Goal: Information Seeking & Learning: Learn about a topic

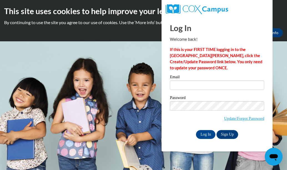
type input "[EMAIL_ADDRESS][DOMAIN_NAME]"
click at [205, 136] on input "Log In" at bounding box center [205, 134] width 19 height 9
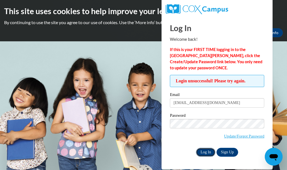
click at [205, 154] on input "Log In" at bounding box center [205, 152] width 19 height 9
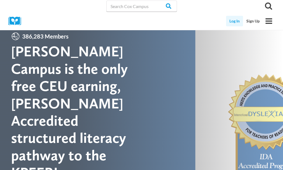
click at [235, 19] on link "Log In" at bounding box center [234, 21] width 17 height 11
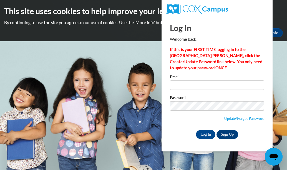
type input "[EMAIL_ADDRESS][DOMAIN_NAME]"
click at [201, 136] on input "Log In" at bounding box center [205, 134] width 19 height 9
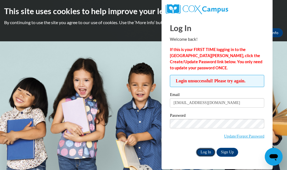
click at [204, 153] on input "Log In" at bounding box center [205, 152] width 19 height 9
click at [277, 14] on h2 "This site uses cookies to help improve your learning experience." at bounding box center [143, 11] width 279 height 11
click at [129, 54] on body "This site uses cookies to help improve your learning experience. By continuing …" at bounding box center [143, 85] width 287 height 170
click at [132, 27] on div "This site uses cookies to help improve your learning experience. By continuing …" at bounding box center [143, 20] width 287 height 41
click at [283, 166] on body "This site uses cookies to help improve your learning experience. By continuing …" at bounding box center [143, 85] width 287 height 170
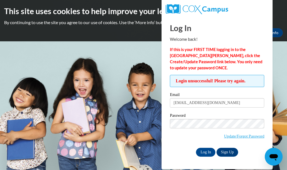
click at [283, 166] on body "This site uses cookies to help improve your learning experience. By continuing …" at bounding box center [143, 85] width 287 height 170
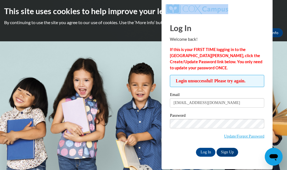
click at [283, 166] on body "This site uses cookies to help improve your learning experience. By continuing …" at bounding box center [143, 85] width 287 height 170
click at [276, 32] on link "More Info" at bounding box center [270, 32] width 26 height 9
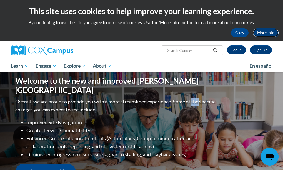
click at [267, 32] on link "More Info" at bounding box center [266, 32] width 26 height 9
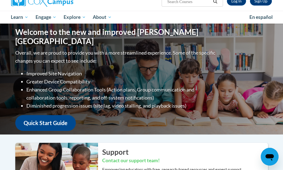
scroll to position [8, 0]
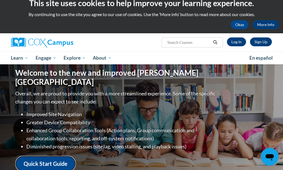
click at [54, 159] on link "Quick Start Guide" at bounding box center [45, 164] width 61 height 16
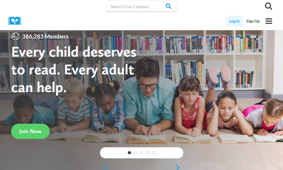
click at [234, 20] on link "Log In" at bounding box center [234, 21] width 17 height 11
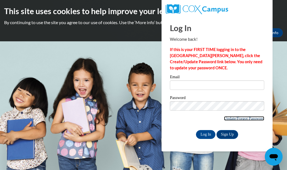
click at [227, 118] on link "Update/Forgot Password" at bounding box center [244, 118] width 40 height 4
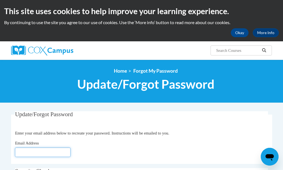
click at [44, 151] on input "Email Address" at bounding box center [43, 152] width 56 height 9
type input "[EMAIL_ADDRESS][DOMAIN_NAME]"
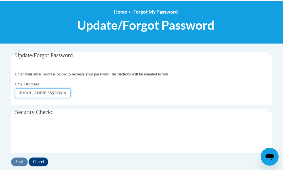
scroll to position [74, 0]
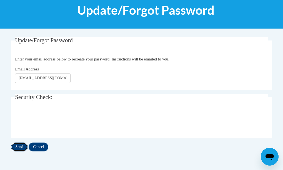
click at [18, 148] on input "Send" at bounding box center [19, 147] width 17 height 9
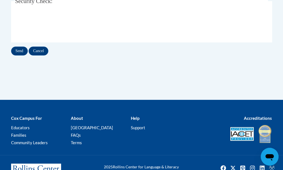
scroll to position [206, 0]
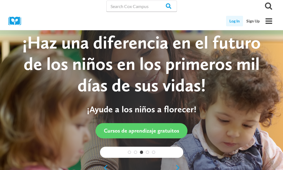
click at [239, 20] on link "Log In" at bounding box center [234, 21] width 17 height 11
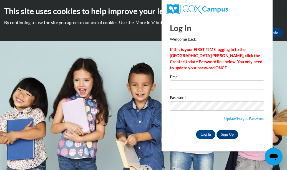
type input "stephanieburns113@gmail.com"
click at [207, 131] on input "Log In" at bounding box center [205, 134] width 19 height 9
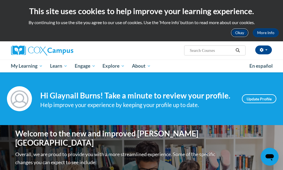
click at [243, 33] on button "Okay" at bounding box center [240, 32] width 18 height 9
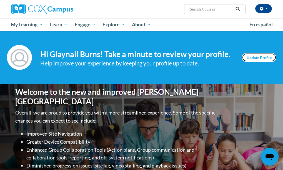
click at [258, 59] on link "Update Profile" at bounding box center [259, 57] width 34 height 9
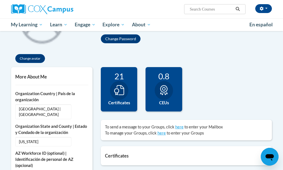
scroll to position [70, 0]
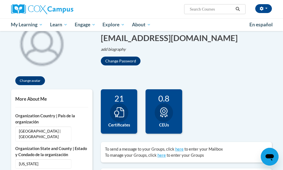
click at [116, 106] on div at bounding box center [119, 112] width 18 height 19
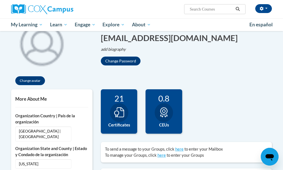
click at [131, 111] on div "21 Certificates" at bounding box center [119, 111] width 37 height 44
click at [170, 111] on div at bounding box center [164, 112] width 18 height 19
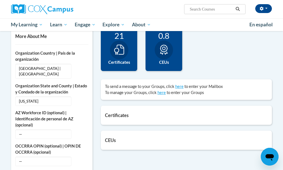
scroll to position [178, 0]
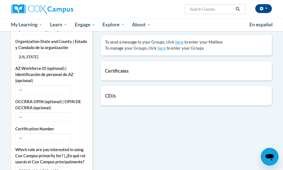
click at [121, 73] on h5 "Certificates" at bounding box center [186, 70] width 163 height 5
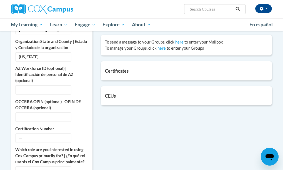
click at [121, 73] on h5 "Certificates" at bounding box center [186, 70] width 163 height 5
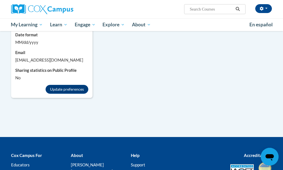
scroll to position [437, 0]
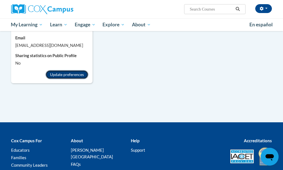
click at [79, 74] on button "Update preferences" at bounding box center [67, 74] width 43 height 9
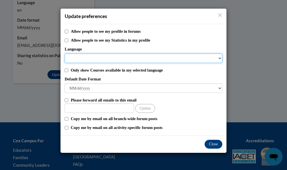
click at [218, 56] on select "Language" at bounding box center [144, 58] width 158 height 9
click at [220, 59] on select "Language" at bounding box center [144, 58] width 158 height 9
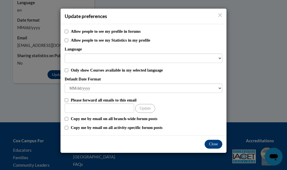
click at [152, 79] on label "Default Date Format" at bounding box center [144, 79] width 158 height 6
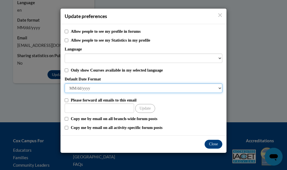
click at [152, 84] on select "M/d/yyyy M/d/yy MM/dd/yy MM/dd/yyyy yy/MM/dd yyyy-MM-dd dd-MMM-yyyy dd/MM/yyyy …" at bounding box center [144, 88] width 158 height 9
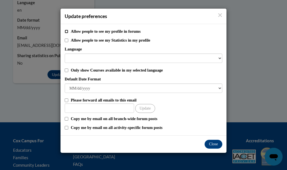
click at [68, 31] on input "Allow people to see my profile in forums" at bounding box center [67, 32] width 4 height 4
checkbox input "true"
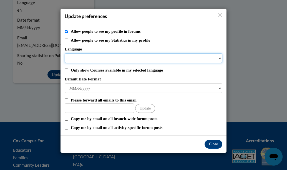
click at [220, 58] on select "Language" at bounding box center [144, 58] width 158 height 9
click at [200, 54] on select "Language" at bounding box center [144, 58] width 158 height 9
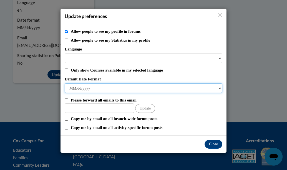
click at [220, 88] on select "M/d/yyyy M/d/yy MM/dd/yy MM/dd/yyyy yy/MM/dd yyyy-MM-dd dd-MMM-yyyy dd/MM/yyyy …" at bounding box center [144, 88] width 158 height 9
select select "MM/dd/yy"
click at [65, 84] on select "M/d/yyyy M/d/yy MM/dd/yy MM/dd/yyyy yy/MM/dd yyyy-MM-dd dd-MMM-yyyy dd/MM/yyyy …" at bounding box center [144, 88] width 158 height 9
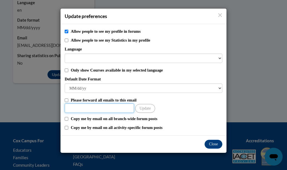
click at [80, 110] on input "Other Email" at bounding box center [99, 108] width 69 height 9
type input "stephanieburns113@gmail.com"
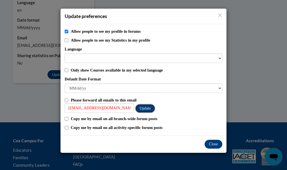
click at [142, 109] on button "Update" at bounding box center [145, 108] width 20 height 9
click at [68, 31] on input "Allow people to see my profile in forums" at bounding box center [67, 32] width 4 height 4
checkbox input "false"
click at [68, 127] on input "Copy me by email on all activity-specific forum posts" at bounding box center [67, 128] width 4 height 4
checkbox input "true"
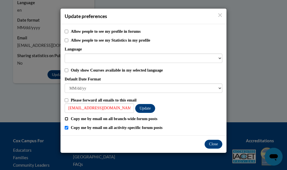
click at [68, 119] on input "Copy me by email on all branch-wide forum posts" at bounding box center [67, 119] width 4 height 4
checkbox input "true"
click at [214, 145] on button "Close" at bounding box center [214, 144] width 18 height 9
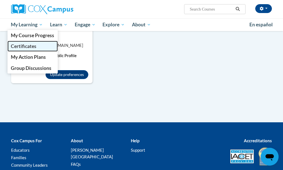
click at [26, 48] on span "Certificates" at bounding box center [24, 46] width 26 height 6
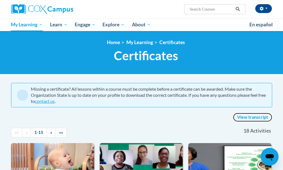
click at [251, 117] on link "View transcript" at bounding box center [252, 117] width 39 height 9
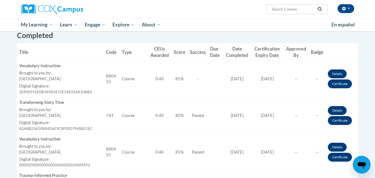
scroll to position [159, 0]
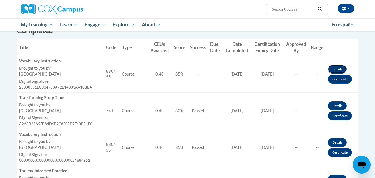
click at [283, 68] on link "Details" at bounding box center [337, 69] width 19 height 9
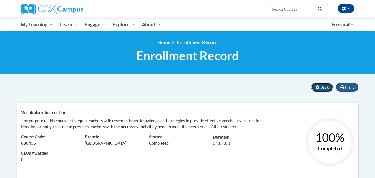
click at [326, 84] on button "Back" at bounding box center [323, 87] width 22 height 9
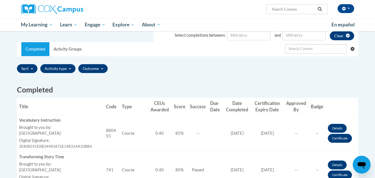
scroll to position [133, 0]
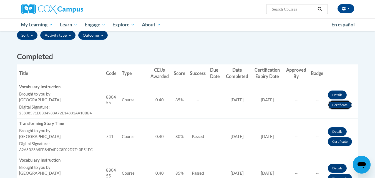
click at [340, 104] on link "Certificate" at bounding box center [340, 105] width 24 height 9
click at [338, 142] on link "Certificate" at bounding box center [340, 141] width 24 height 9
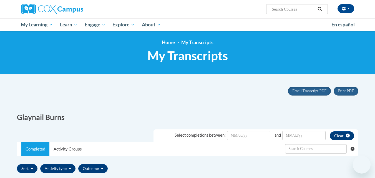
scroll to position [133, 0]
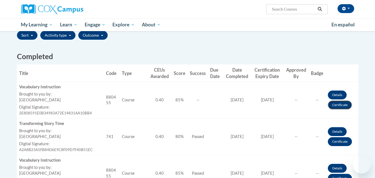
click at [339, 104] on link "Certificate" at bounding box center [340, 105] width 24 height 9
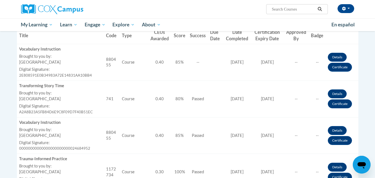
scroll to position [168, 0]
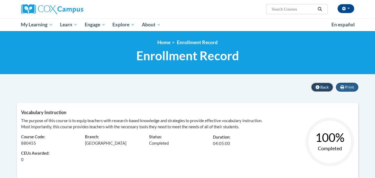
click at [325, 88] on span "Back" at bounding box center [325, 87] width 8 height 5
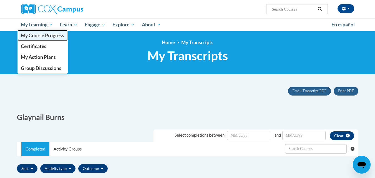
click at [40, 35] on span "My Course Progress" at bounding box center [42, 36] width 43 height 6
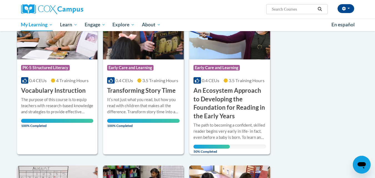
scroll to position [104, 0]
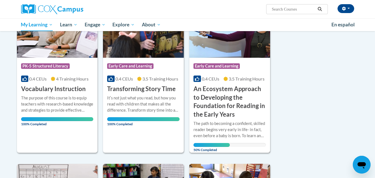
click at [244, 105] on h3 "An Ecosystem Approach to Developing the Foundation for Reading in the Early Yea…" at bounding box center [230, 102] width 73 height 34
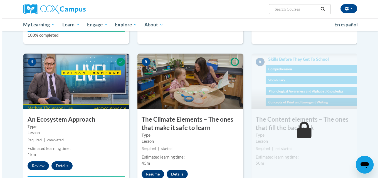
scroll to position [270, 0]
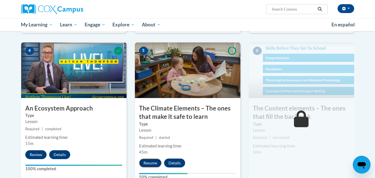
click at [153, 165] on button "Resume" at bounding box center [150, 163] width 23 height 9
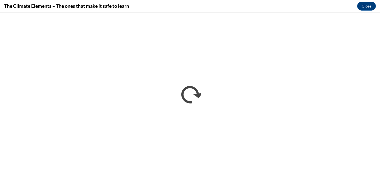
scroll to position [0, 0]
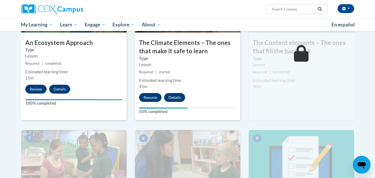
scroll to position [295, 0]
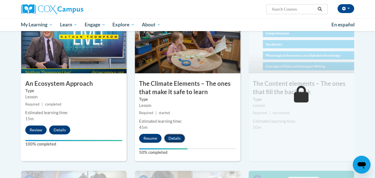
click at [173, 136] on button "Details" at bounding box center [174, 138] width 21 height 9
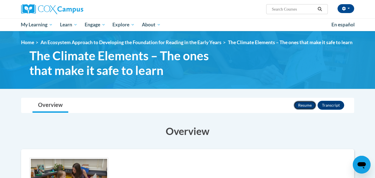
click at [307, 110] on button "Resume" at bounding box center [305, 105] width 23 height 9
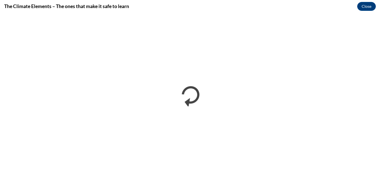
click at [375, 12] on div "The Climate Elements – The ones that make it safe to learn Close" at bounding box center [190, 6] width 380 height 13
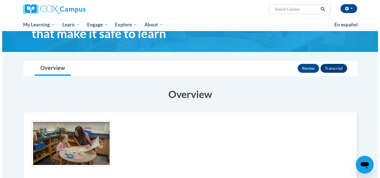
scroll to position [11, 0]
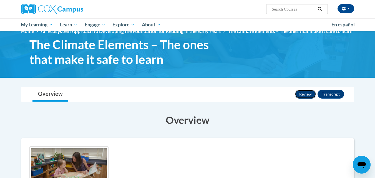
click at [305, 99] on button "Review" at bounding box center [305, 94] width 21 height 9
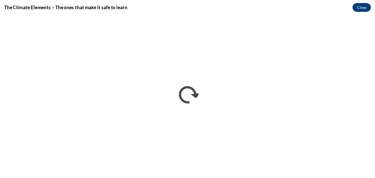
scroll to position [0, 0]
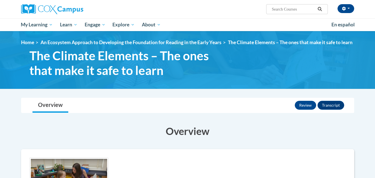
scroll to position [44, 0]
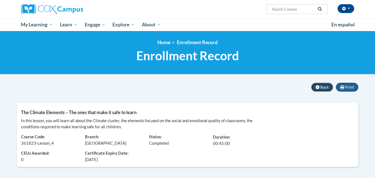
click at [318, 86] on icon at bounding box center [318, 87] width 4 height 4
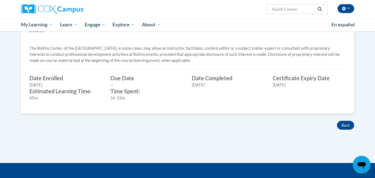
scroll to position [204, 0]
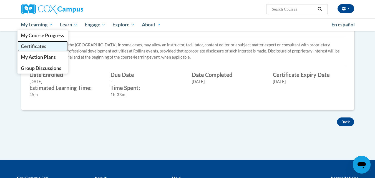
click at [39, 43] on link "Certificates" at bounding box center [43, 46] width 51 height 11
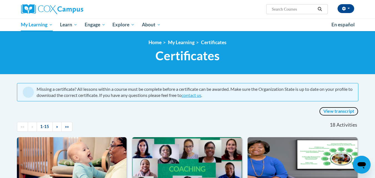
click at [342, 112] on link "View transcript" at bounding box center [339, 111] width 39 height 9
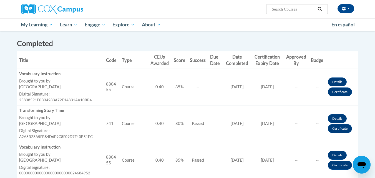
scroll to position [152, 0]
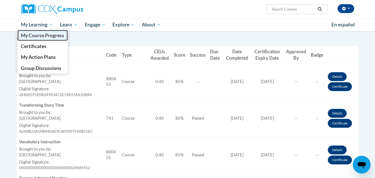
click at [37, 37] on span "My Course Progress" at bounding box center [42, 36] width 43 height 6
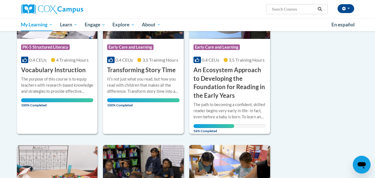
scroll to position [111, 0]
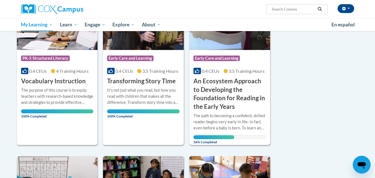
click at [226, 86] on h3 "An Ecosystem Approach to Developing the Foundation for Reading in the Early Yea…" at bounding box center [230, 94] width 73 height 34
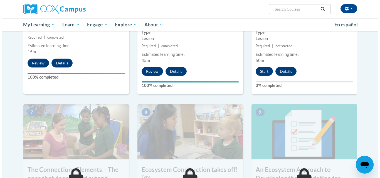
scroll to position [344, 0]
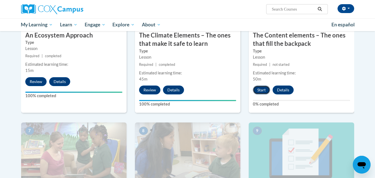
click at [260, 90] on button "Start" at bounding box center [261, 90] width 17 height 9
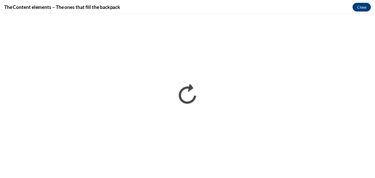
scroll to position [0, 0]
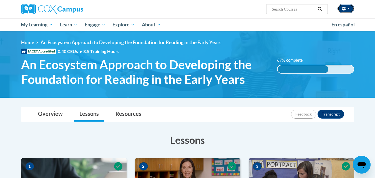
click at [350, 7] on button "button" at bounding box center [346, 8] width 17 height 9
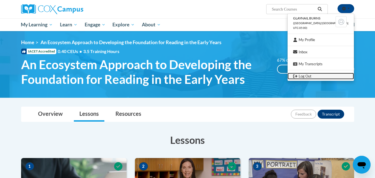
click at [310, 76] on link "Log Out" at bounding box center [321, 76] width 66 height 7
